Goal: Navigation & Orientation: Find specific page/section

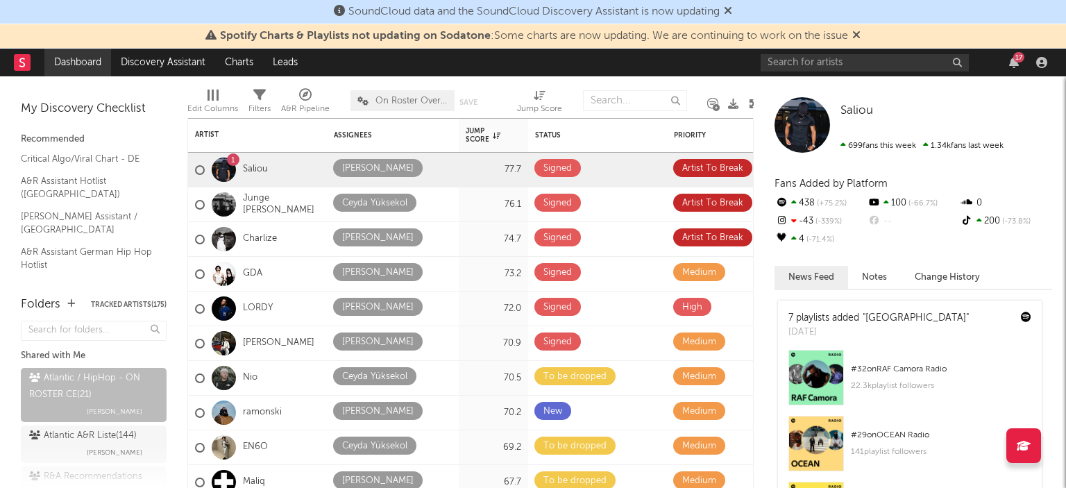
click at [58, 76] on link "Dashboard" at bounding box center [77, 63] width 67 height 28
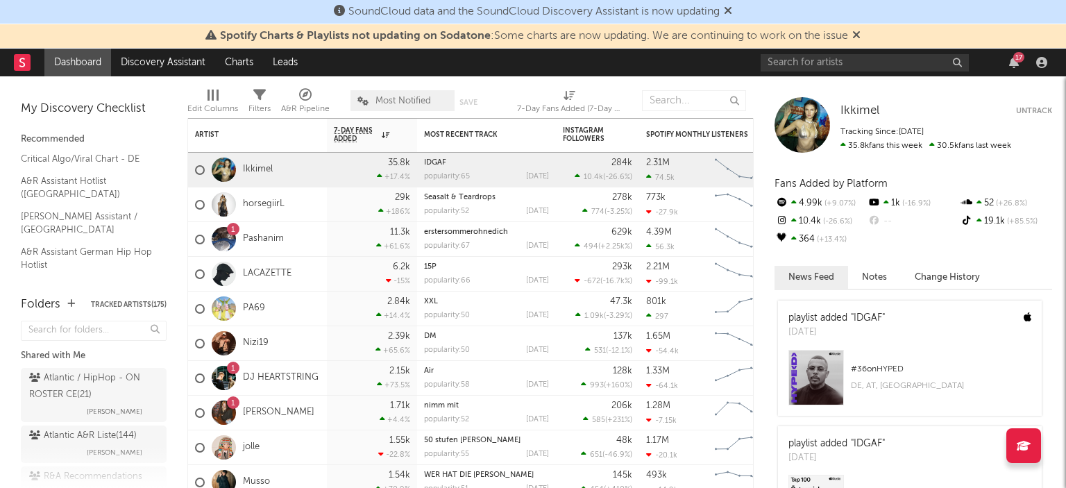
click at [78, 383] on div "Atlantic / HipHop - ON ROSTER CE ( 21 )" at bounding box center [92, 386] width 126 height 33
